Goal: Task Accomplishment & Management: Complete application form

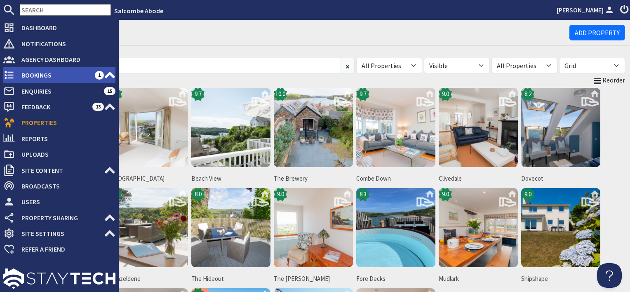
click at [97, 77] on span "1" at bounding box center [99, 75] width 9 height 8
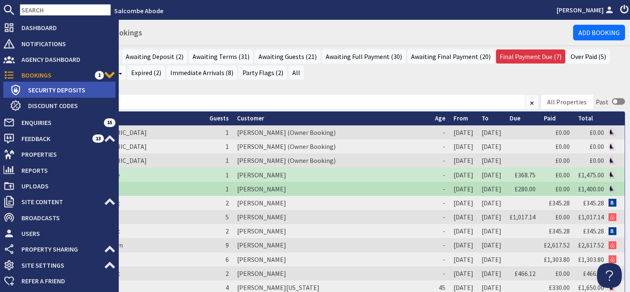
click at [36, 89] on span "Security Deposits" at bounding box center [68, 89] width 94 height 13
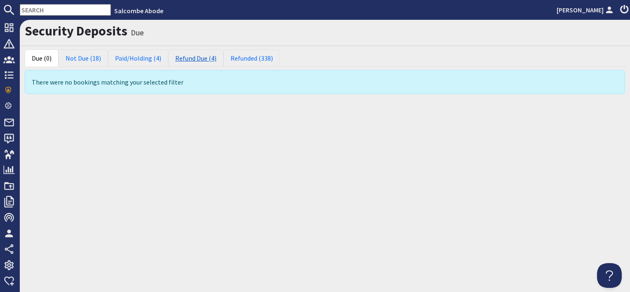
click at [190, 58] on link "Refund Due (4)" at bounding box center [195, 57] width 55 height 17
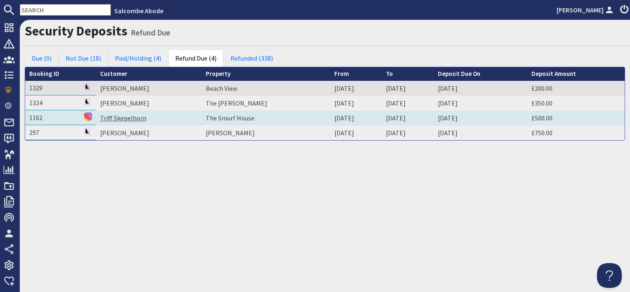
click at [124, 114] on link "Triff Skepelhorn" at bounding box center [123, 118] width 46 height 8
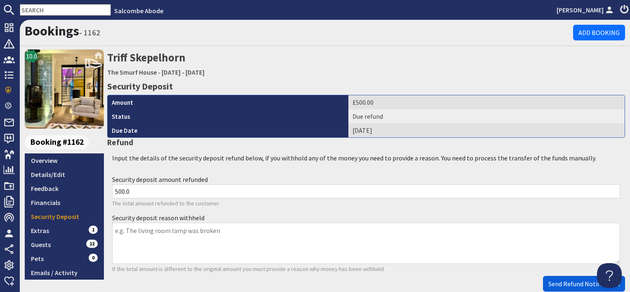
click at [567, 282] on span "Send Refund Notification" at bounding box center [583, 283] width 71 height 8
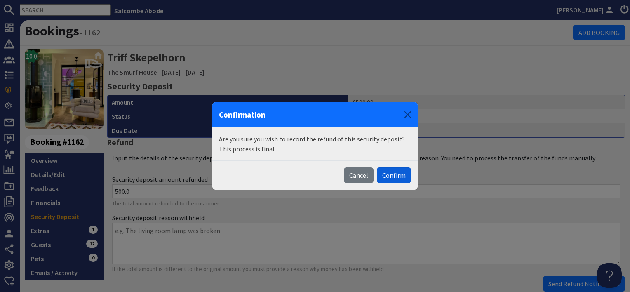
click at [398, 174] on button "Confirm" at bounding box center [394, 175] width 34 height 16
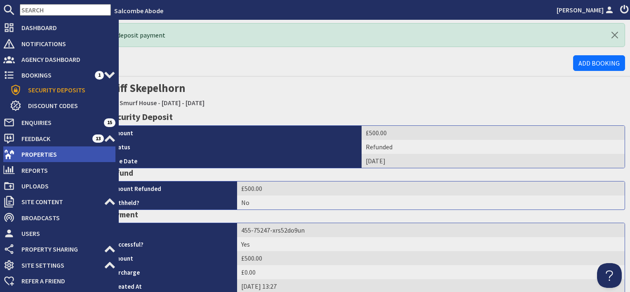
click at [35, 156] on span "Properties" at bounding box center [65, 154] width 101 height 13
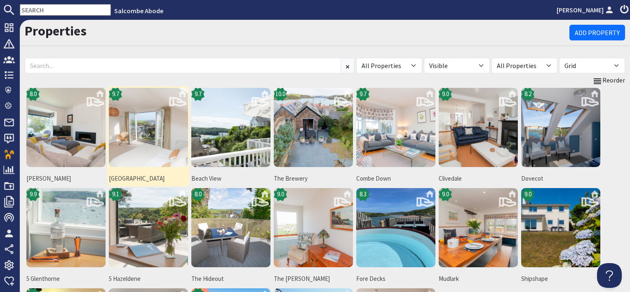
click at [135, 141] on img at bounding box center [148, 127] width 79 height 79
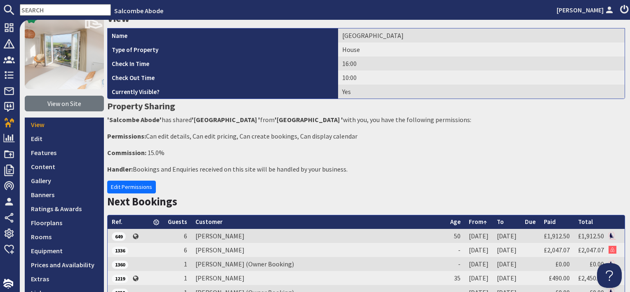
scroll to position [124, 0]
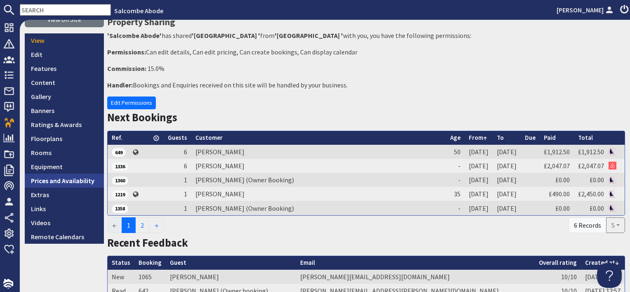
click at [65, 185] on link "Prices and Availability" at bounding box center [64, 180] width 79 height 14
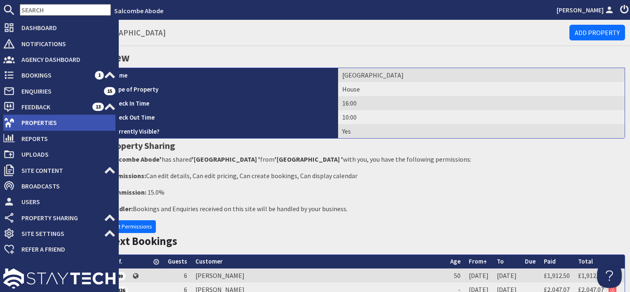
click at [32, 123] on span "Properties" at bounding box center [65, 122] width 101 height 13
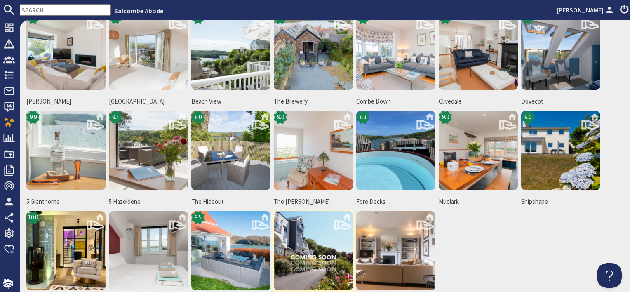
scroll to position [124, 0]
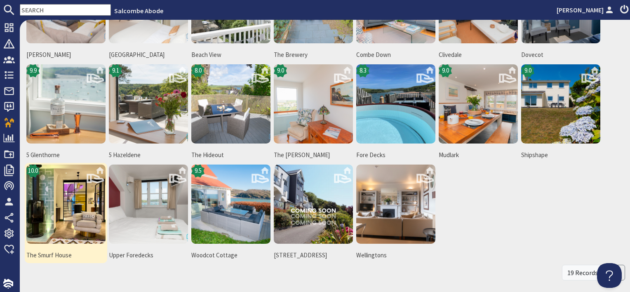
click at [79, 217] on img at bounding box center [65, 203] width 79 height 79
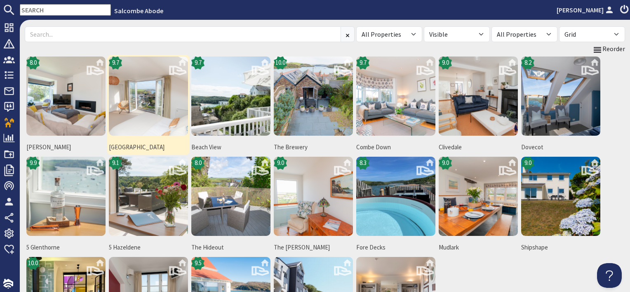
scroll to position [41, 0]
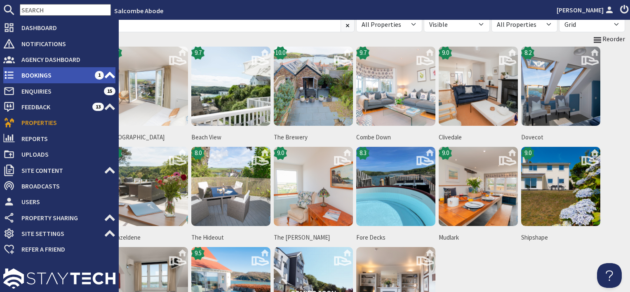
click at [35, 76] on span "Bookings" at bounding box center [55, 74] width 80 height 13
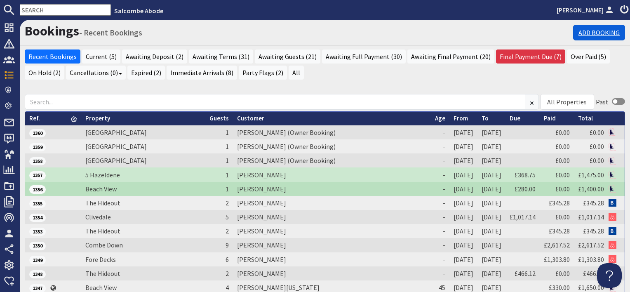
click at [587, 30] on link "Add Booking" at bounding box center [599, 33] width 52 height 16
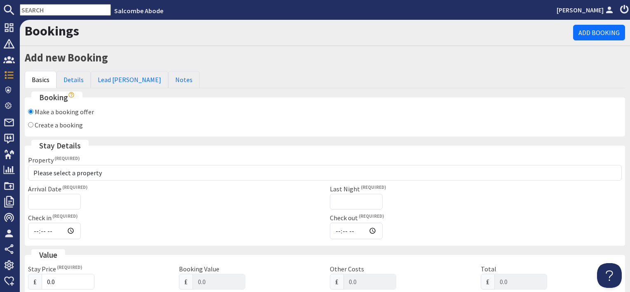
click at [74, 124] on label "Create a booking" at bounding box center [59, 125] width 48 height 8
click at [33, 124] on input "Create a booking" at bounding box center [30, 124] width 5 height 5
radio input "true"
checkbox input "false"
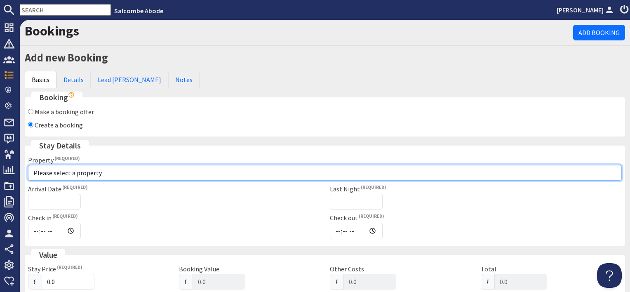
click at [68, 172] on select "Please select a property 10 Kings Cottages 11 Thurlestone Beach House 15 St Elm…" at bounding box center [324, 173] width 593 height 16
select select "855"
click at [28, 165] on select "Please select a property 10 Kings Cottages 11 Thurlestone Beach House 15 St Elm…" at bounding box center [324, 173] width 593 height 16
checkbox input "true"
type input "16:00"
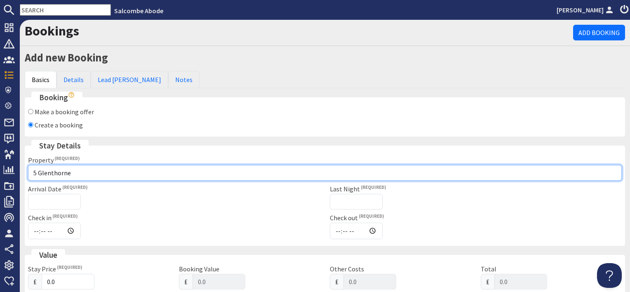
type input "10:00"
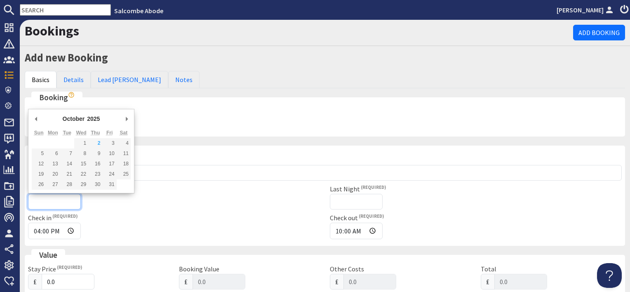
click at [56, 204] on input "Arrival Date" at bounding box center [54, 202] width 53 height 16
type input "21/10/2025"
type input "2025-09-21T23:59:59"
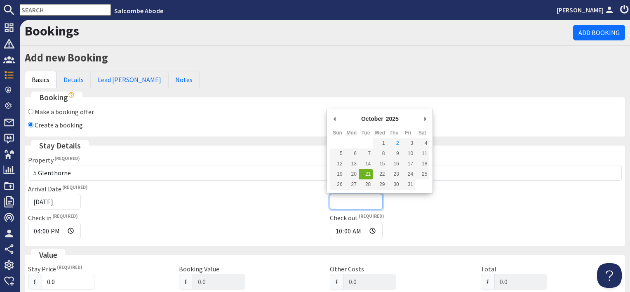
click at [346, 203] on input "Last Night" at bounding box center [356, 202] width 53 height 16
type input "25/10/2025"
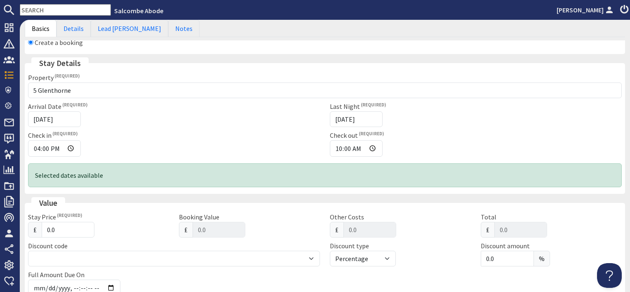
scroll to position [124, 0]
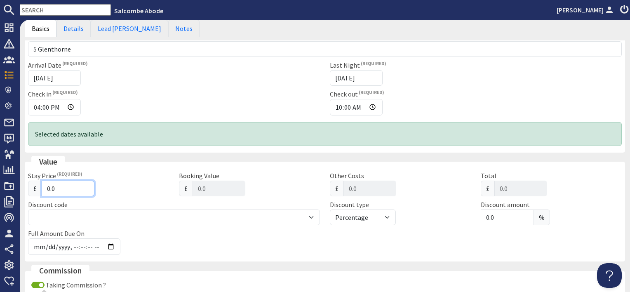
drag, startPoint x: 68, startPoint y: 187, endPoint x: 36, endPoint y: 186, distance: 32.2
click at [36, 186] on div "£ 0.0" at bounding box center [98, 188] width 141 height 16
type input "6"
type input "6.00"
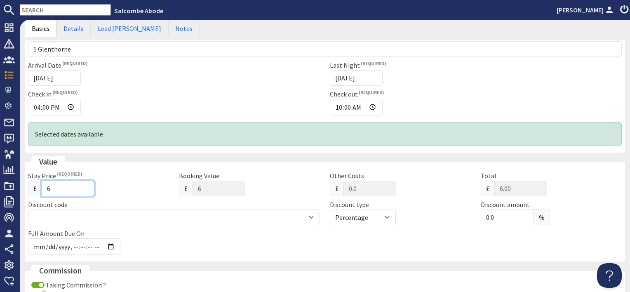
type input "67"
type input "67.00"
type input "679"
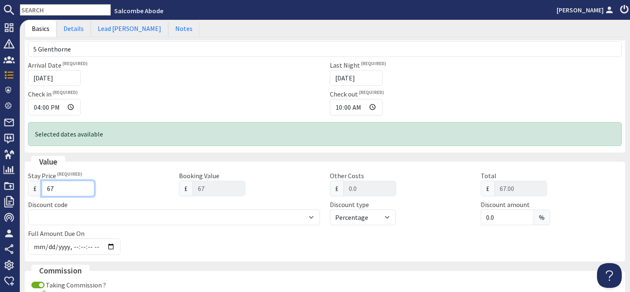
type input "679.00"
type input "679.3"
type input "679.30"
type input "679.33"
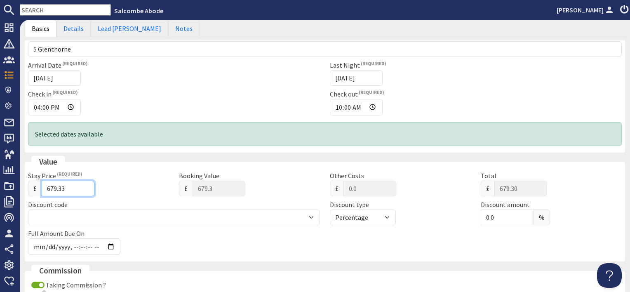
type input "679.33"
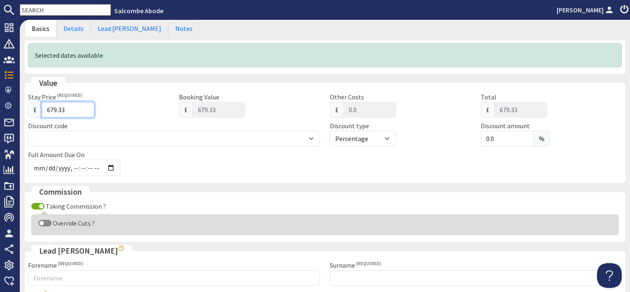
scroll to position [288, 0]
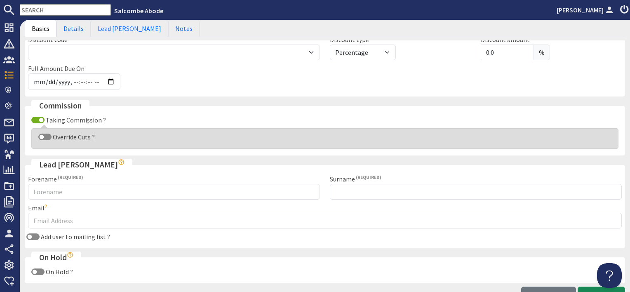
type input "679.33"
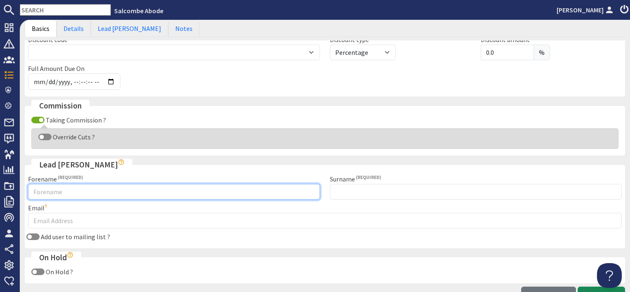
click at [76, 190] on input "Forename" at bounding box center [174, 192] width 292 height 16
type input "Jim"
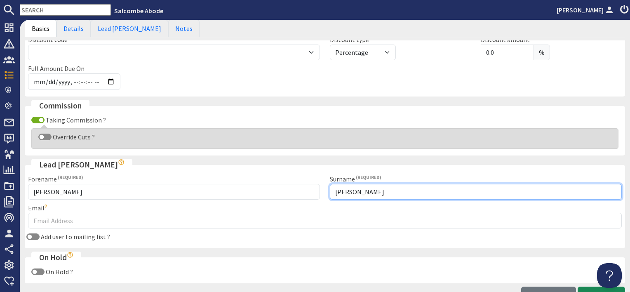
type input "Carlson"
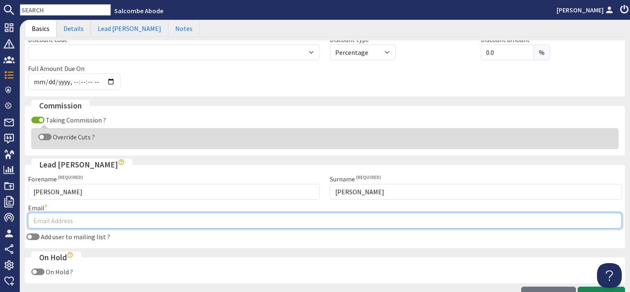
click at [76, 217] on input "Email" at bounding box center [324, 221] width 593 height 16
type input "bookings@salcombeabode.com"
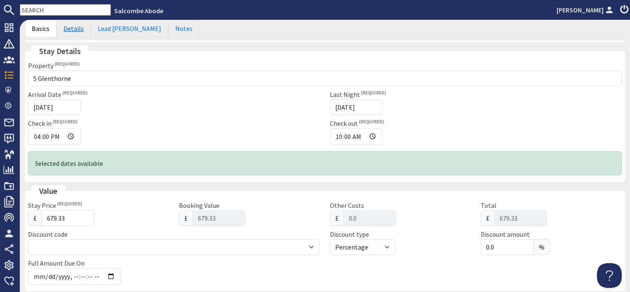
click at [77, 30] on link "Details" at bounding box center [73, 28] width 34 height 17
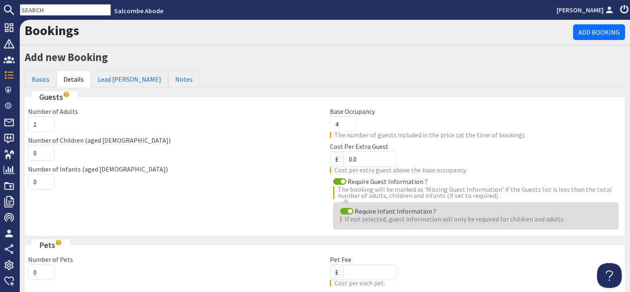
scroll to position [0, 0]
type input "2"
click at [47, 121] on input "2" at bounding box center [41, 125] width 26 height 16
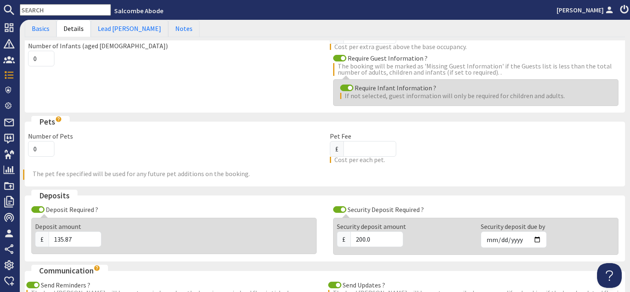
click at [31, 207] on div "Deposit Required ?" at bounding box center [174, 209] width 292 height 10
click at [34, 209] on input "Deposit Required ?" at bounding box center [37, 209] width 13 height 7
checkbox input "false"
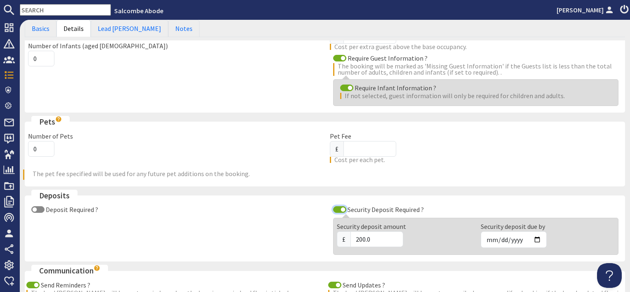
click at [333, 206] on input "Security Deposit Required ?" at bounding box center [339, 209] width 13 height 7
checkbox input "false"
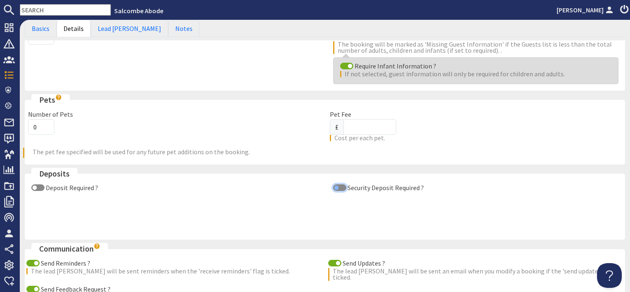
scroll to position [165, 0]
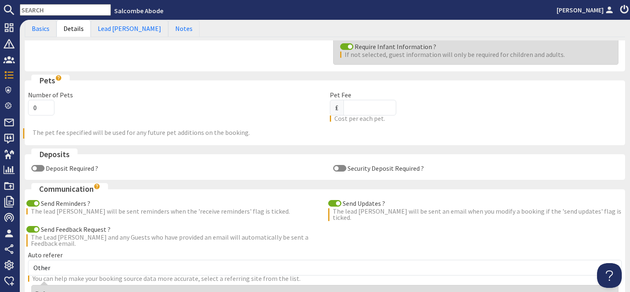
click at [330, 241] on div "Send Reminders ? The lead booker will be sent reminders when the 'receive remin…" at bounding box center [324, 261] width 603 height 126
click at [332, 198] on div "Send Updates ? The lead booker will be sent an email when you modify a booking …" at bounding box center [476, 209] width 302 height 22
click at [330, 200] on input "Send Updates ?" at bounding box center [334, 203] width 13 height 7
checkbox input "false"
click at [33, 201] on input "Send Reminders ?" at bounding box center [32, 203] width 13 height 7
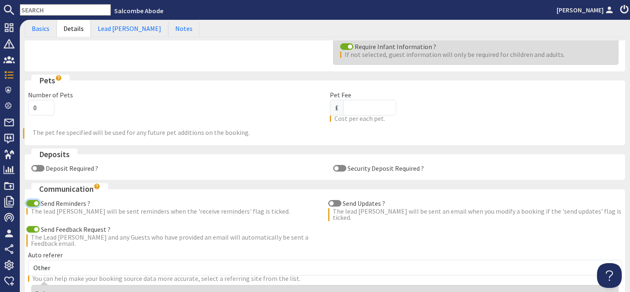
checkbox input "false"
click at [32, 226] on input "Send Feedback Request ?" at bounding box center [32, 229] width 13 height 7
checkbox input "false"
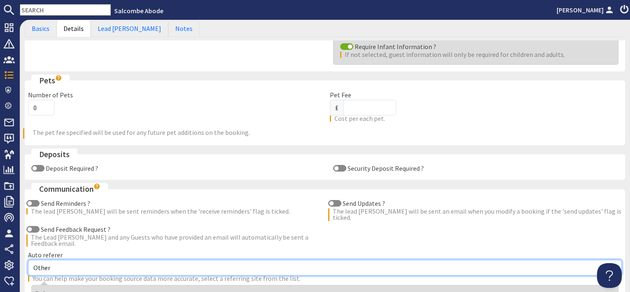
drag, startPoint x: 60, startPoint y: 259, endPoint x: 62, endPoint y: 251, distance: 7.6
click at [60, 260] on select "Other Aber Cottage and Retreat Abritel Airbnb Althea House A Moment Of Silence …" at bounding box center [324, 268] width 593 height 16
select select "17"
click at [28, 260] on select "Other Aber Cottage and Retreat Abritel Airbnb Althea House A Moment Of Silence …" at bounding box center [324, 268] width 593 height 16
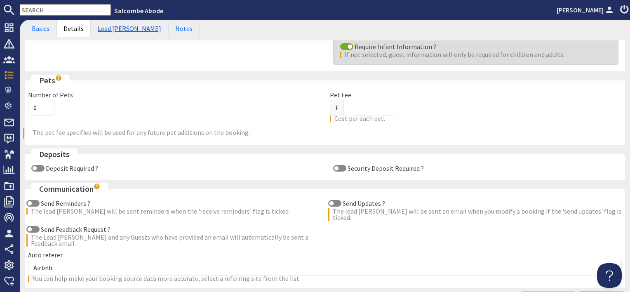
click at [117, 32] on link "Lead Booker" at bounding box center [129, 28] width 77 height 17
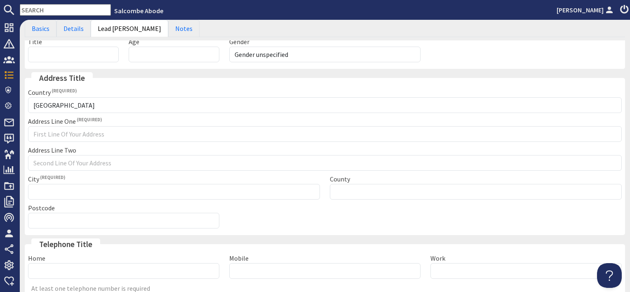
scroll to position [59, 0]
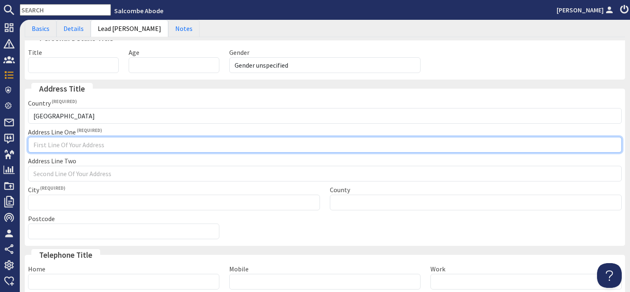
click at [63, 141] on input "Address Line One" at bounding box center [324, 145] width 593 height 16
type input "Channel booking"
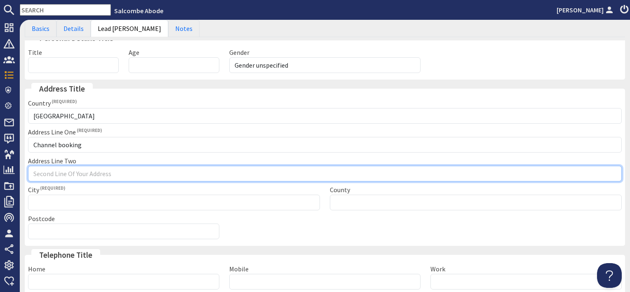
type input "Channel booking"
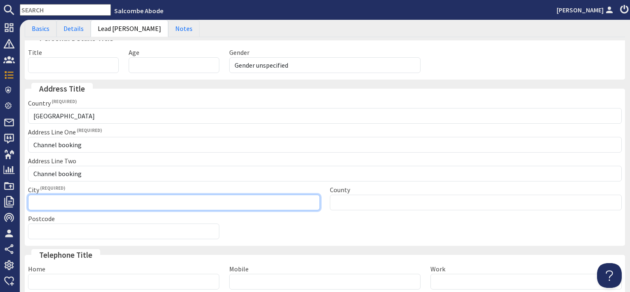
type input "Channel booking"
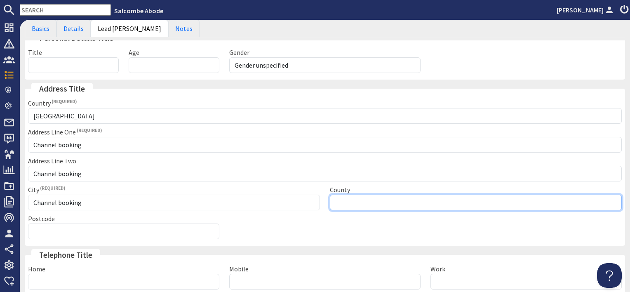
type input "Please select"
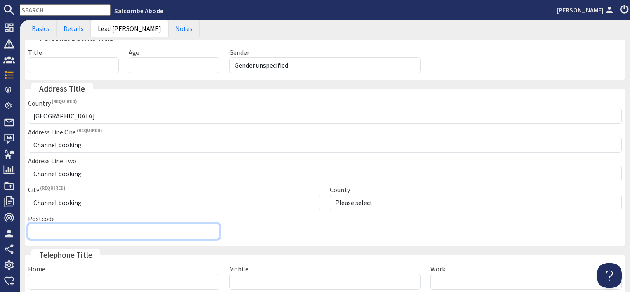
type input "Channel booking"
type input "01548800880"
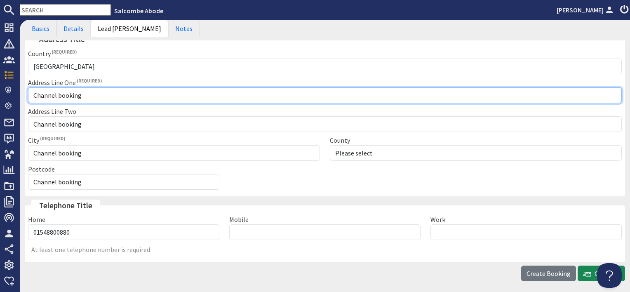
scroll to position [142, 0]
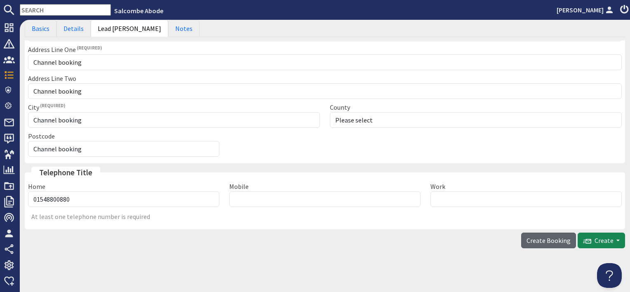
click at [539, 236] on span "Create Booking" at bounding box center [548, 240] width 44 height 8
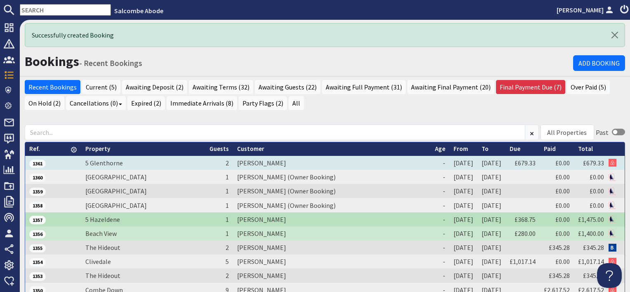
click at [233, 161] on td "Jim Carlson" at bounding box center [332, 163] width 198 height 14
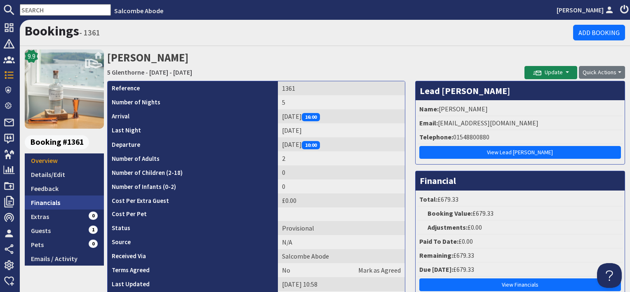
click at [61, 198] on link "Financials" at bounding box center [64, 202] width 79 height 14
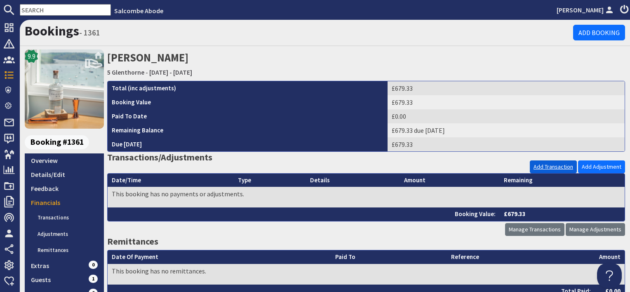
click at [541, 166] on link "Add Transaction" at bounding box center [553, 166] width 47 height 13
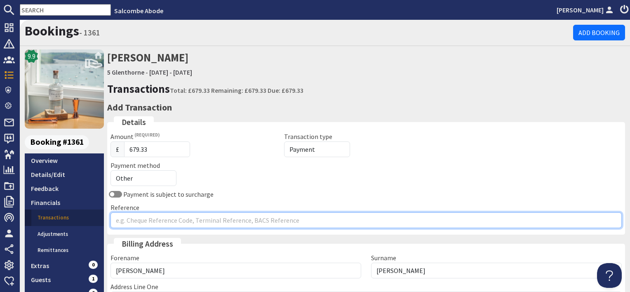
click at [132, 218] on input "Reference" at bounding box center [365, 220] width 511 height 16
type input "Airbnb"
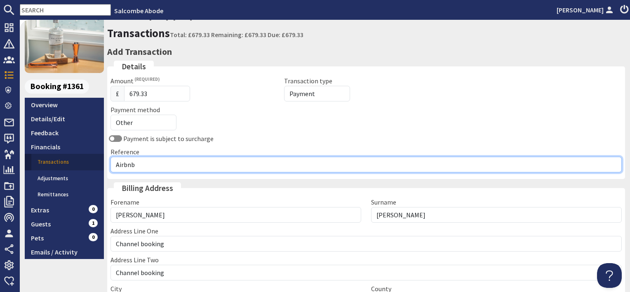
scroll to position [171, 0]
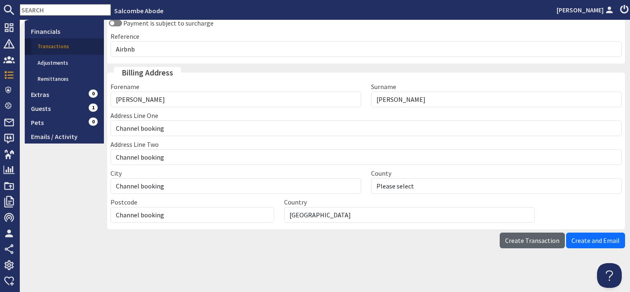
click at [522, 241] on span "Create Transaction" at bounding box center [532, 240] width 54 height 8
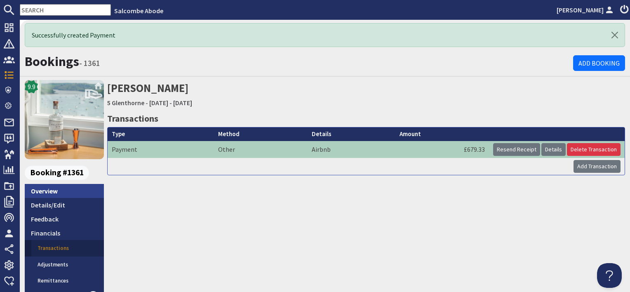
click at [73, 191] on link "Overview" at bounding box center [64, 191] width 79 height 14
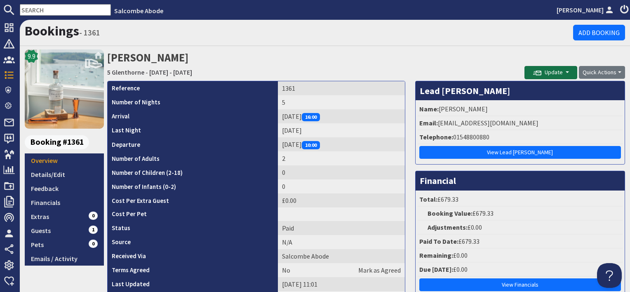
click at [542, 69] on span "Update" at bounding box center [548, 71] width 30 height 7
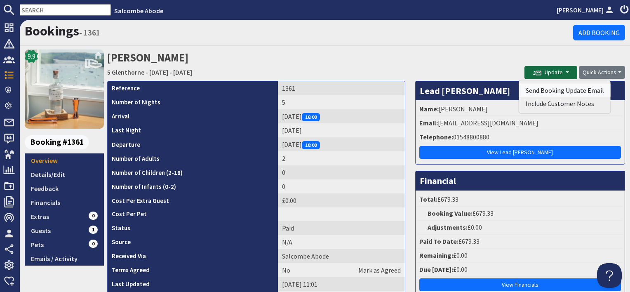
click at [542, 89] on button "Send Booking Update Email" at bounding box center [564, 90] width 91 height 13
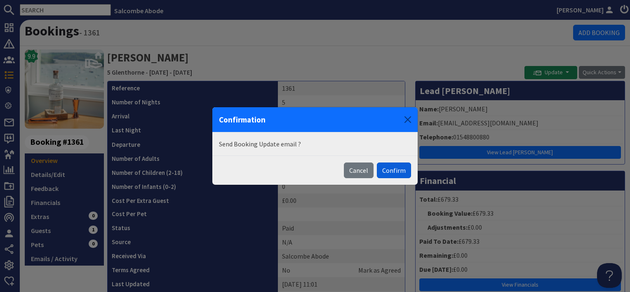
click at [391, 171] on button "Confirm" at bounding box center [394, 170] width 34 height 16
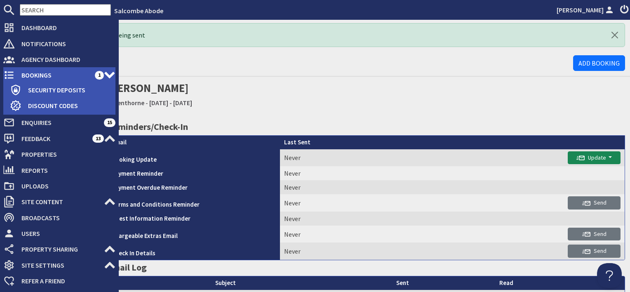
click at [34, 79] on span "Bookings" at bounding box center [55, 74] width 80 height 13
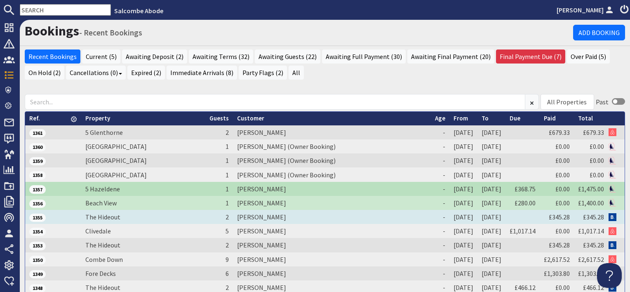
click at [234, 215] on td "[PERSON_NAME]" at bounding box center [332, 217] width 198 height 14
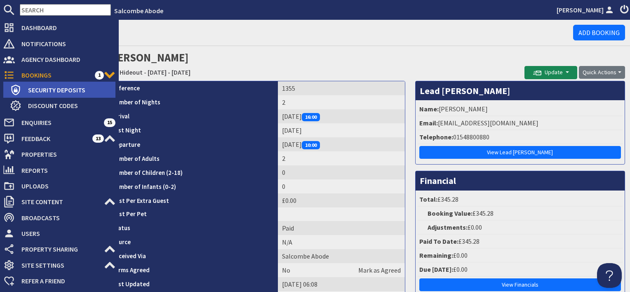
click at [38, 86] on span "Security Deposits" at bounding box center [68, 89] width 94 height 13
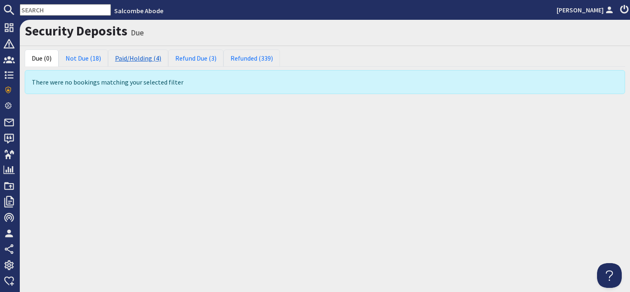
click at [142, 59] on link "Paid/Holding (4)" at bounding box center [138, 57] width 60 height 17
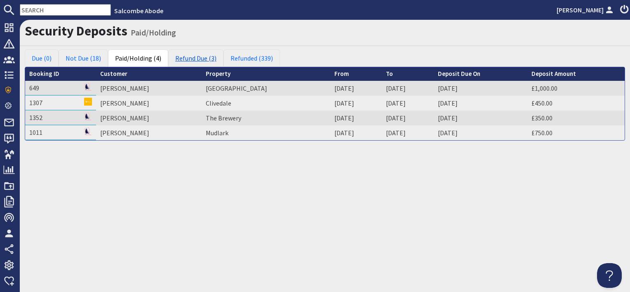
click at [199, 59] on link "Refund Due (3)" at bounding box center [195, 57] width 55 height 17
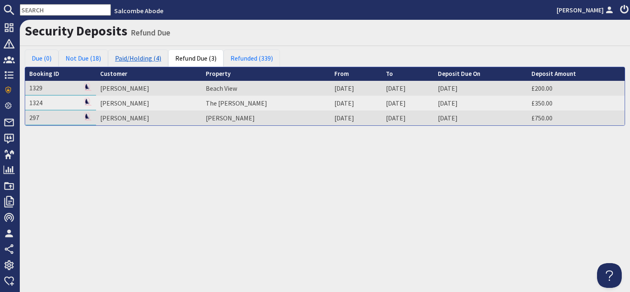
click at [132, 61] on link "Paid/Holding (4)" at bounding box center [138, 57] width 60 height 17
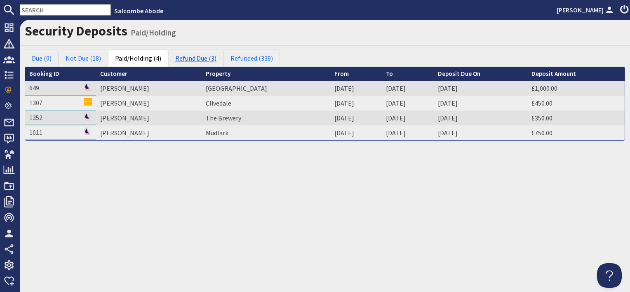
click at [200, 60] on link "Refund Due (3)" at bounding box center [195, 57] width 55 height 17
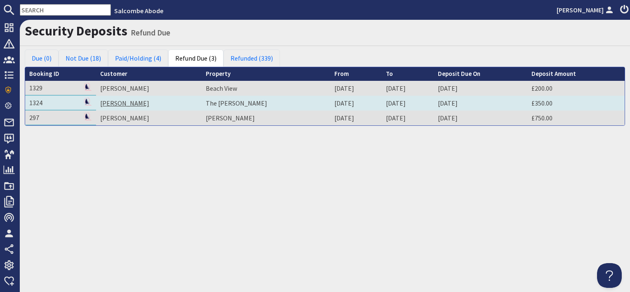
click at [128, 103] on link "[PERSON_NAME]" at bounding box center [124, 103] width 49 height 8
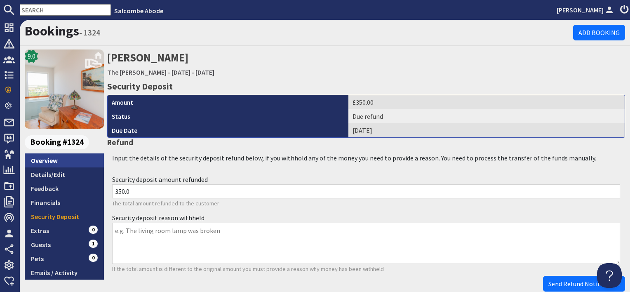
click at [83, 159] on link "Overview" at bounding box center [64, 160] width 79 height 14
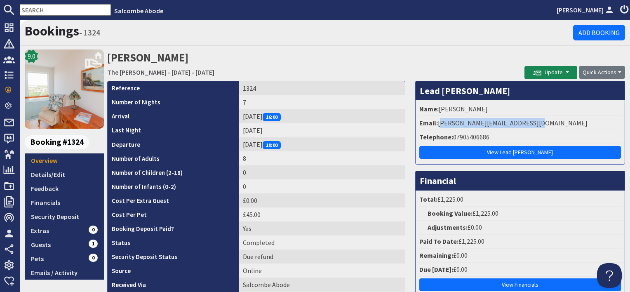
drag, startPoint x: 530, startPoint y: 120, endPoint x: 435, endPoint y: 124, distance: 95.7
click at [435, 124] on li "Email: linda.perkins3@btinternet.com" at bounding box center [519, 123] width 205 height 14
copy li "linda.perkins3@btinternet.com"
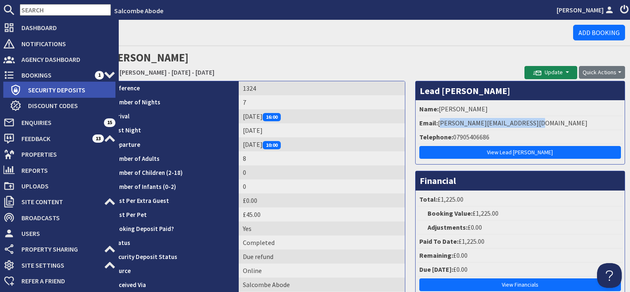
click at [32, 89] on span "Security Deposits" at bounding box center [68, 89] width 94 height 13
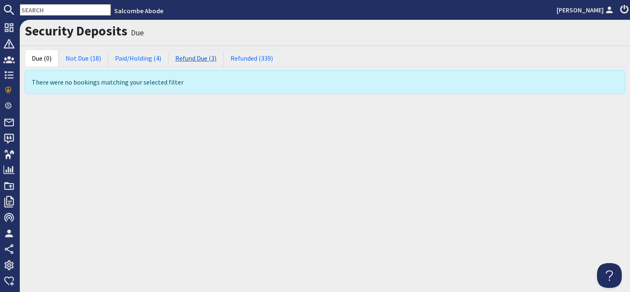
click at [199, 56] on link "Refund Due (3)" at bounding box center [195, 57] width 55 height 17
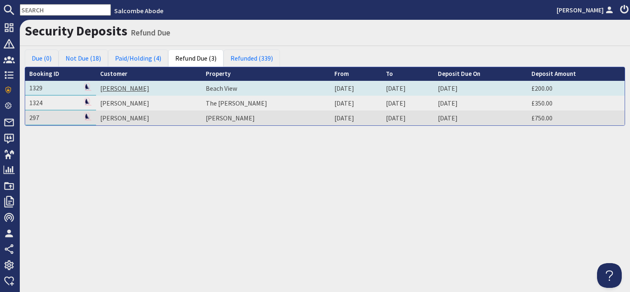
click at [122, 87] on link "[PERSON_NAME]" at bounding box center [124, 88] width 49 height 8
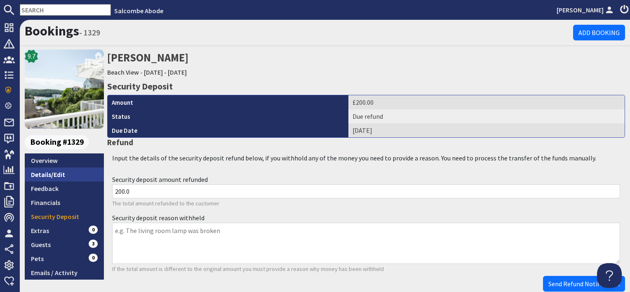
click at [49, 171] on link "Details/Edit" at bounding box center [64, 174] width 79 height 14
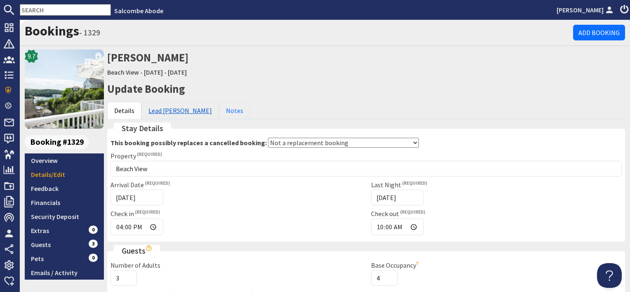
click at [162, 111] on link "Lead Booker" at bounding box center [179, 110] width 77 height 17
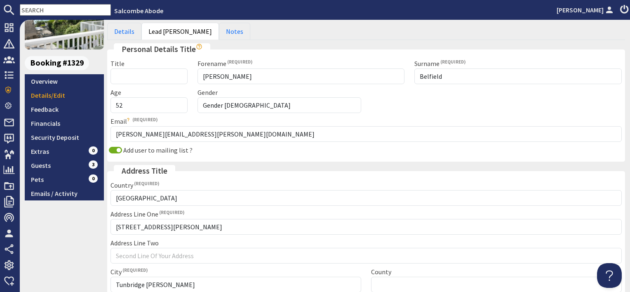
scroll to position [82, 0]
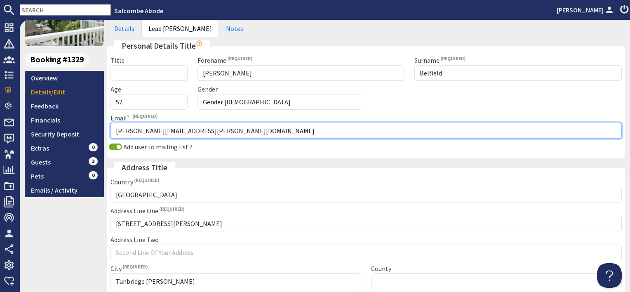
drag, startPoint x: 211, startPoint y: 130, endPoint x: 112, endPoint y: 127, distance: 99.4
click at [112, 127] on input "jonathan.belfield@gmail.com" at bounding box center [365, 131] width 511 height 16
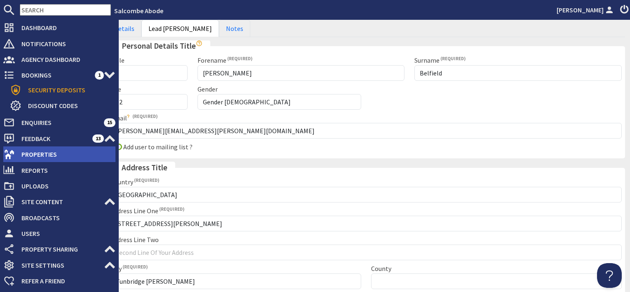
click at [25, 155] on span "Properties" at bounding box center [65, 154] width 101 height 13
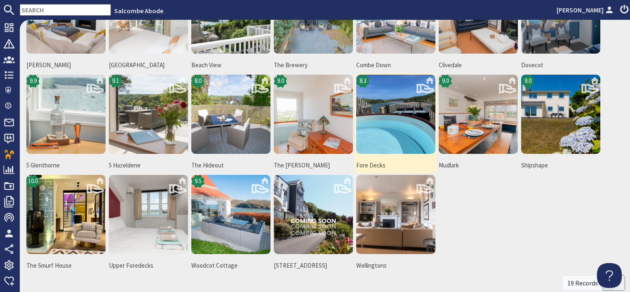
scroll to position [155, 0]
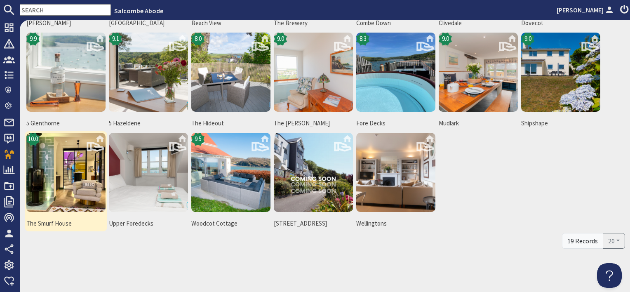
click at [81, 193] on img at bounding box center [65, 172] width 79 height 79
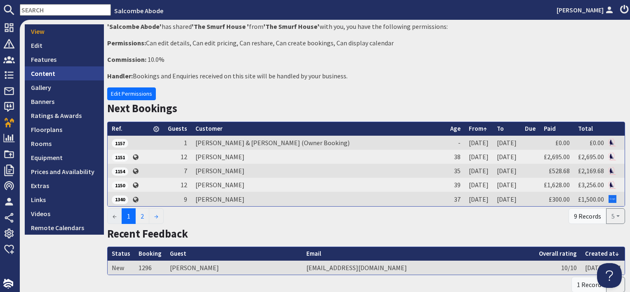
scroll to position [165, 0]
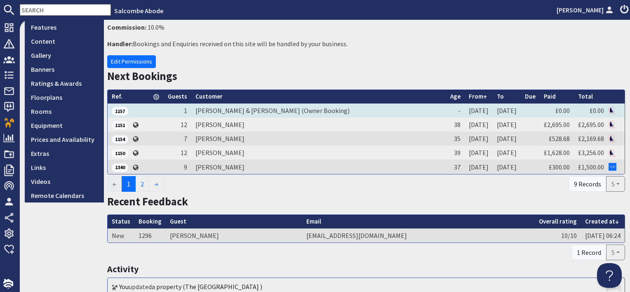
click at [221, 112] on td "Katie & Chris Wood (Owner Booking)" at bounding box center [318, 110] width 255 height 14
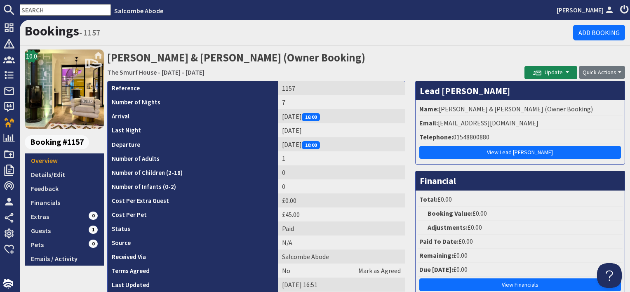
drag, startPoint x: 284, startPoint y: 115, endPoint x: 251, endPoint y: 117, distance: 33.0
click at [278, 117] on td "Saturday 04/10/2025 16:00" at bounding box center [341, 116] width 127 height 14
drag, startPoint x: 251, startPoint y: 117, endPoint x: 281, endPoint y: 117, distance: 30.1
click at [281, 117] on td "Saturday 04/10/2025 16:00" at bounding box center [341, 116] width 127 height 14
click at [283, 116] on td "Saturday 04/10/2025 16:00" at bounding box center [341, 116] width 127 height 14
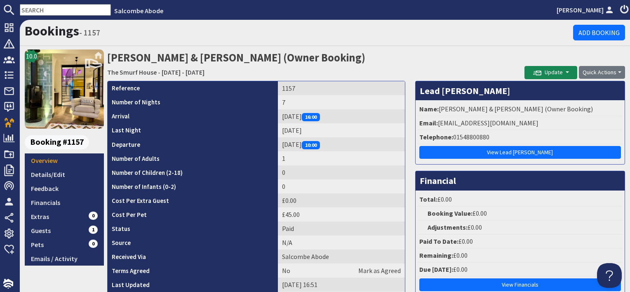
click at [284, 117] on td "Saturday 04/10/2025 16:00" at bounding box center [341, 116] width 127 height 14
drag, startPoint x: 284, startPoint y: 114, endPoint x: 277, endPoint y: 117, distance: 7.6
click at [278, 117] on td "Saturday 04/10/2025 16:00" at bounding box center [341, 116] width 127 height 14
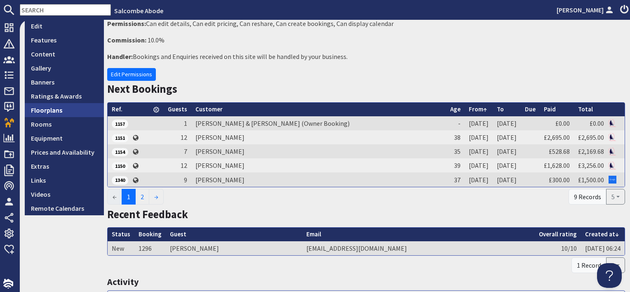
scroll to position [165, 0]
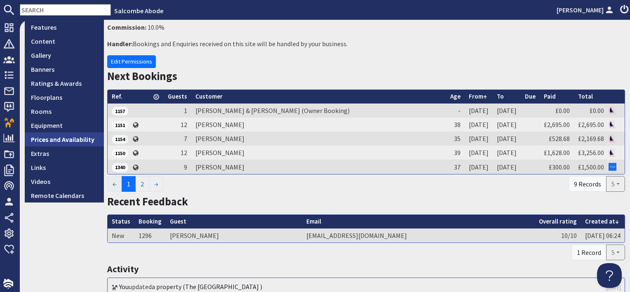
click at [75, 139] on link "Prices and Availability" at bounding box center [64, 139] width 79 height 14
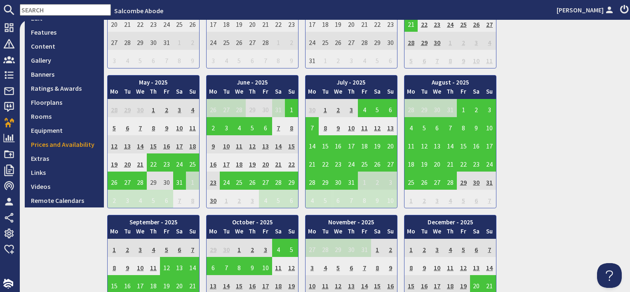
scroll to position [165, 0]
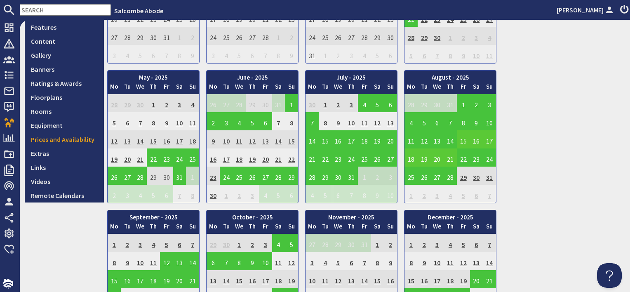
click at [463, 141] on td "15" at bounding box center [463, 139] width 13 height 18
click at [465, 178] on link "View booking" at bounding box center [465, 176] width 43 height 9
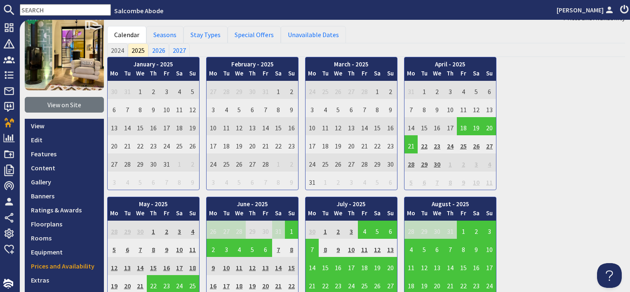
scroll to position [124, 0]
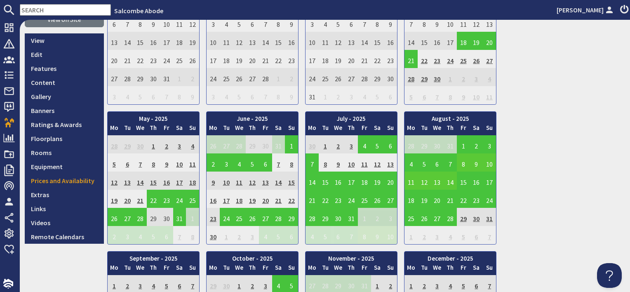
click at [462, 164] on td "8" at bounding box center [463, 162] width 13 height 18
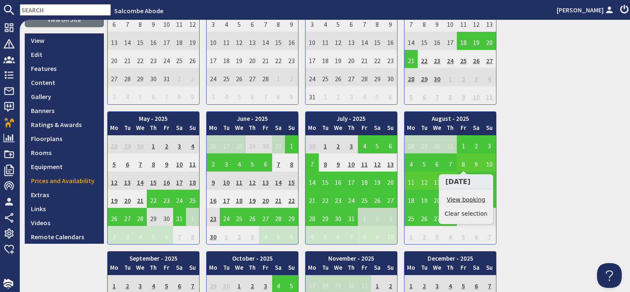
click at [459, 196] on link "View booking" at bounding box center [465, 199] width 43 height 9
